Goal: Find specific page/section: Find specific page/section

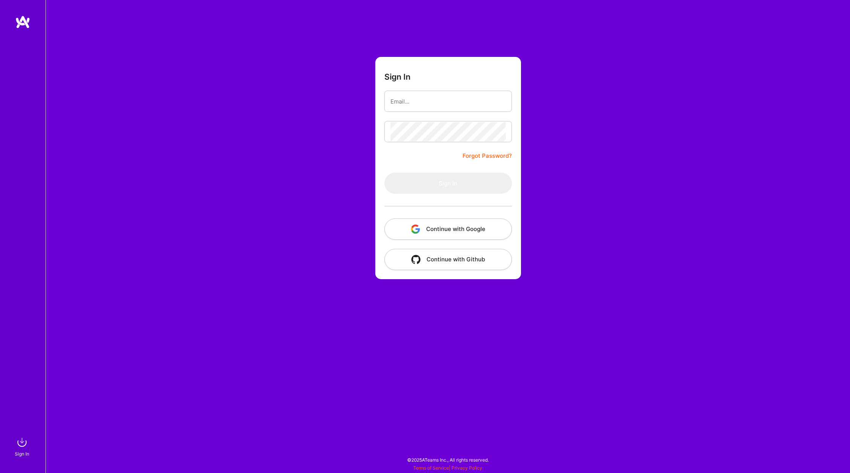
click at [447, 228] on button "Continue with Google" at bounding box center [448, 229] width 128 height 21
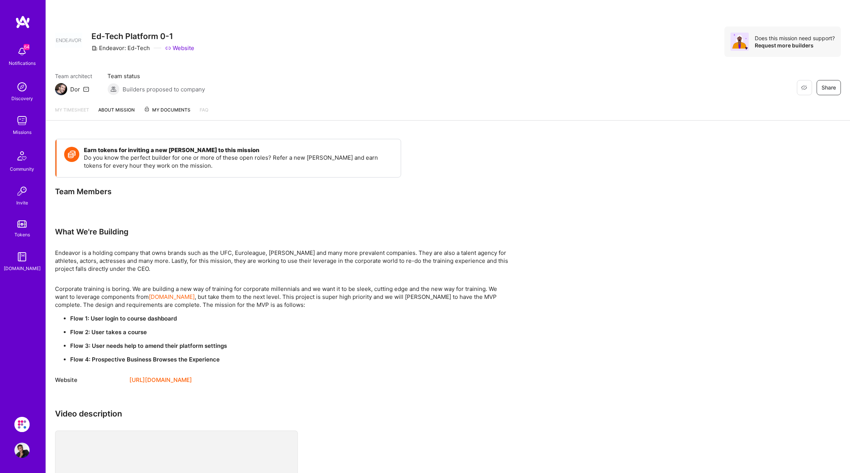
click at [25, 128] on div "Missions" at bounding box center [22, 132] width 19 height 8
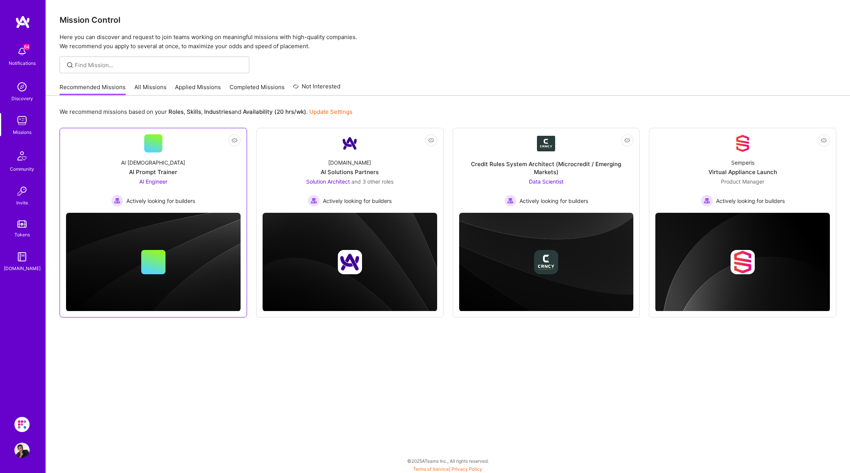
click at [140, 210] on div "Not Interested AI [DEMOGRAPHIC_DATA] AI Prompt Trainer AI Engineer Actively loo…" at bounding box center [154, 223] width 188 height 190
click at [157, 171] on div "AI Prompt Trainer" at bounding box center [153, 172] width 48 height 8
click at [719, 151] on link "Not Interested Semperis Virtual Appliance Launch Product Manager Actively looki…" at bounding box center [743, 170] width 175 height 72
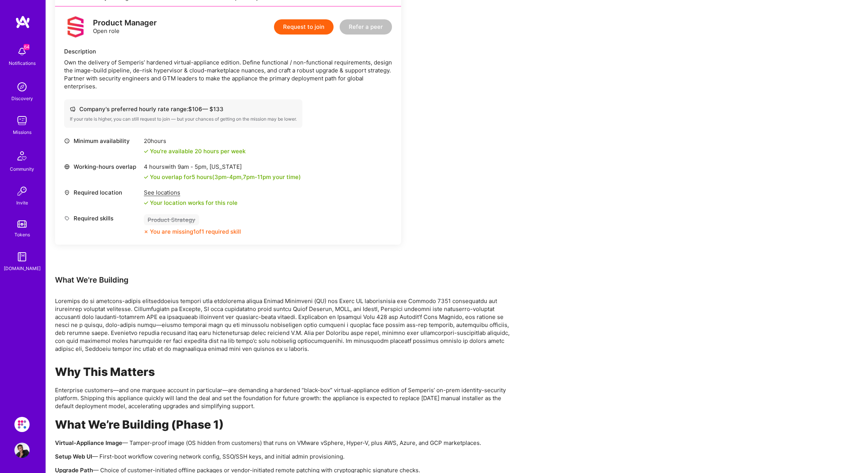
scroll to position [293, 0]
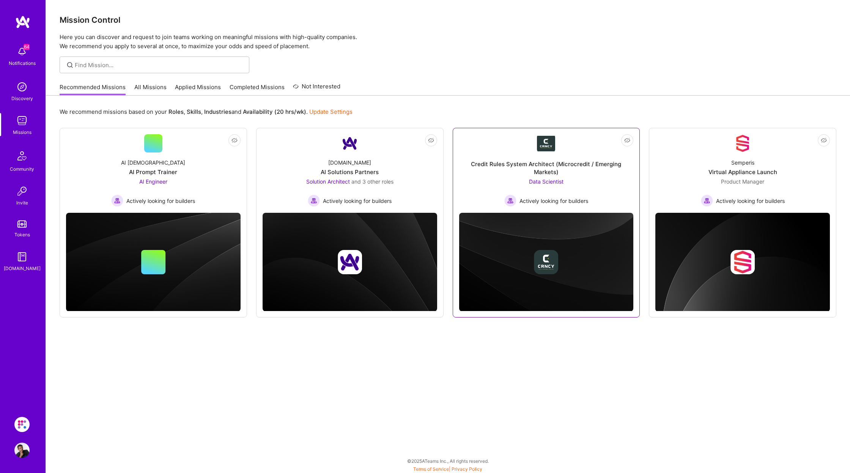
click at [608, 198] on div "Credit Rules System Architect (Microcredit / Emerging Markets) Data Scientist A…" at bounding box center [546, 180] width 175 height 54
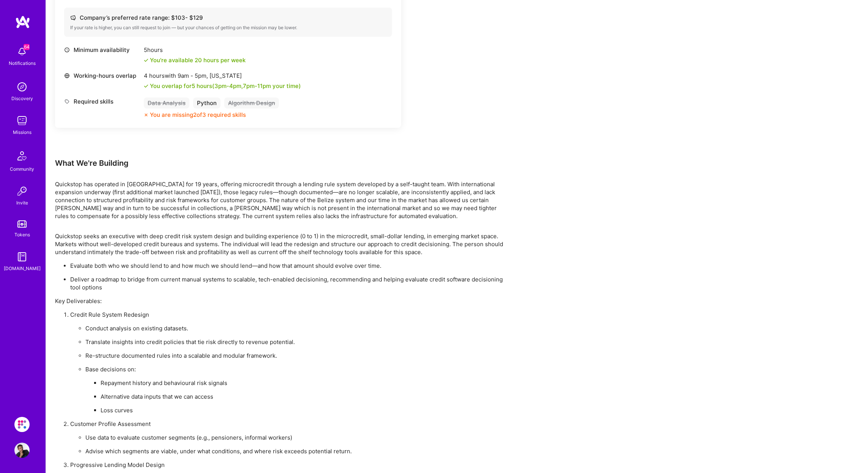
scroll to position [289, 0]
click at [16, 429] on img at bounding box center [21, 424] width 15 height 15
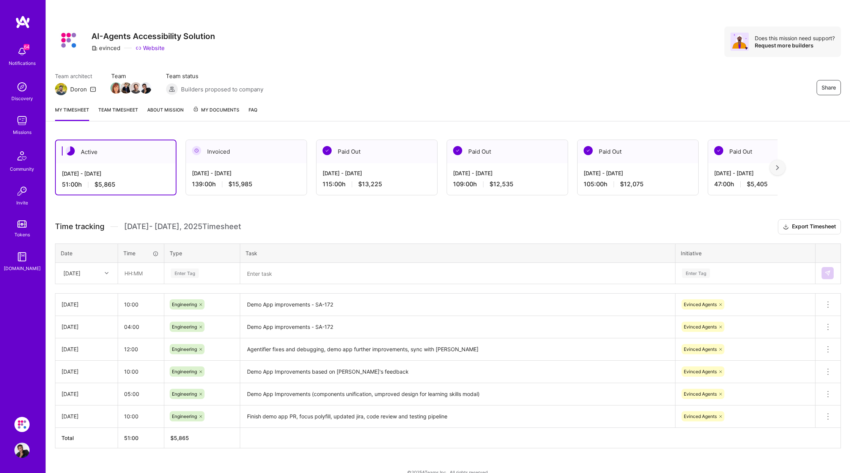
scroll to position [9, 0]
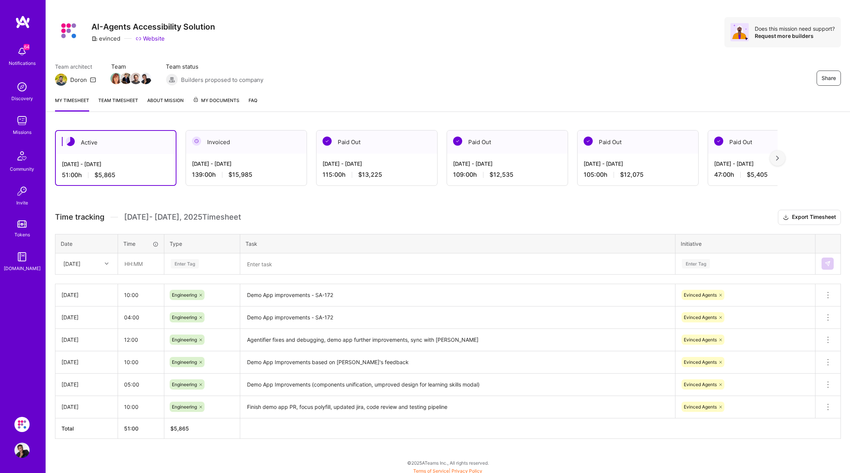
click at [130, 101] on link "Team timesheet" at bounding box center [118, 103] width 40 height 15
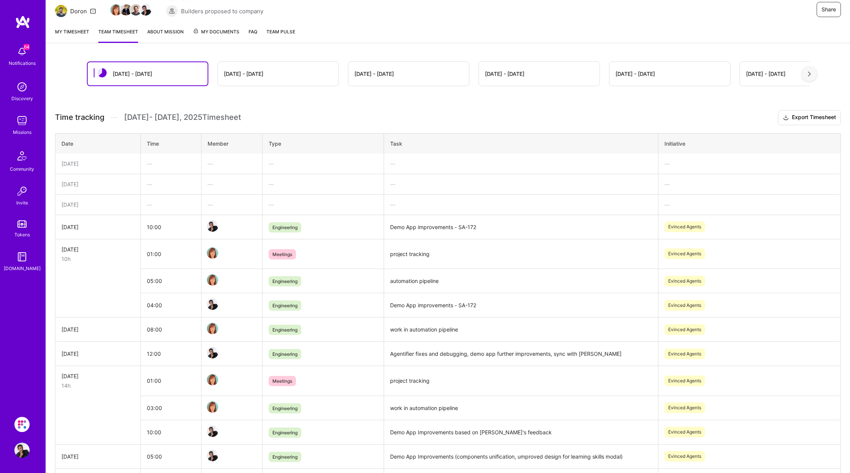
scroll to position [44, 0]
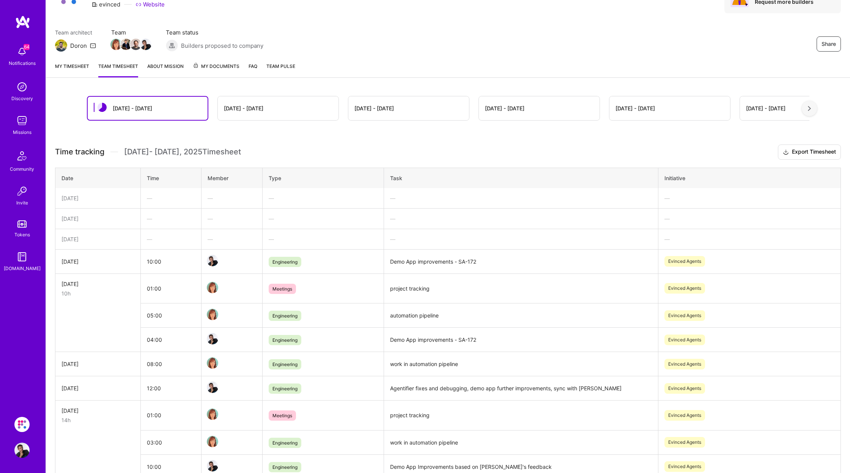
click at [262, 111] on div "[DATE] - [DATE]" at bounding box center [278, 108] width 121 height 24
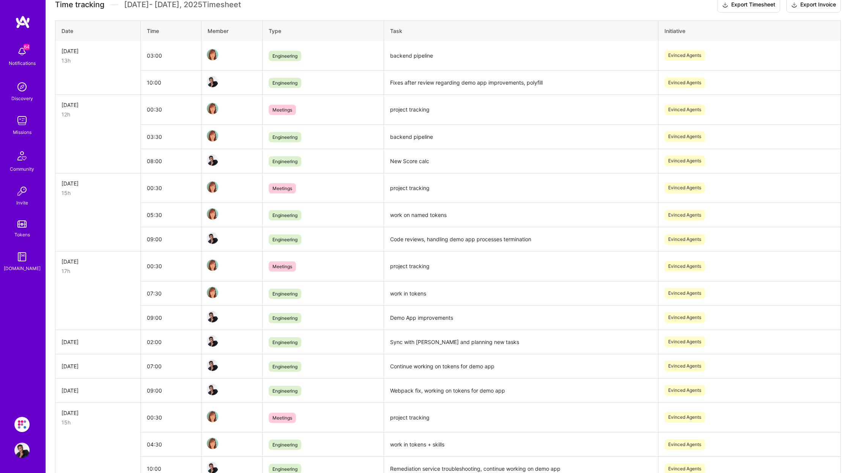
scroll to position [0, 0]
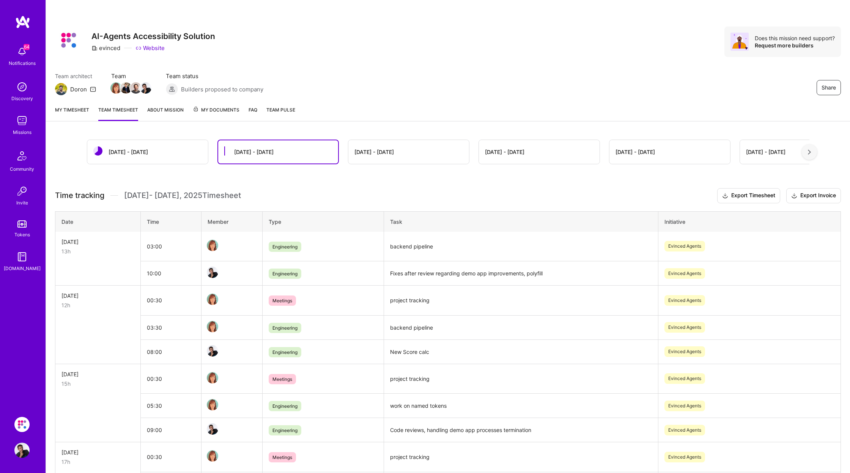
click at [169, 145] on div "[DATE] - [DATE]" at bounding box center [147, 152] width 121 height 24
